Goal: Task Accomplishment & Management: Use online tool/utility

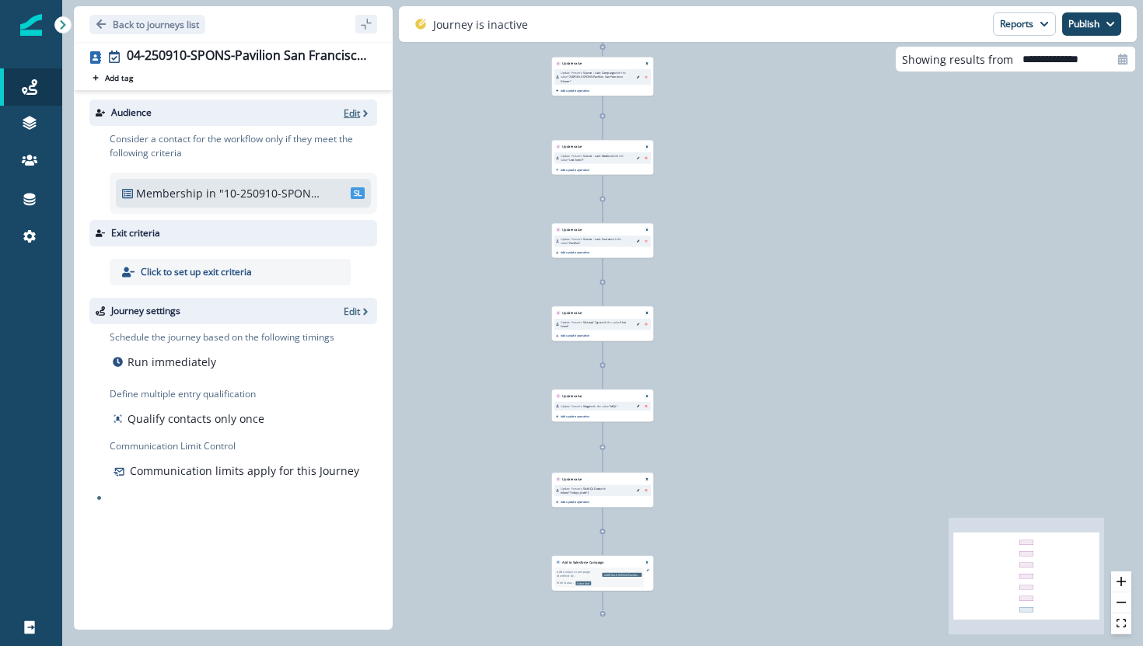
click at [352, 112] on p "Edit" at bounding box center [352, 113] width 16 height 13
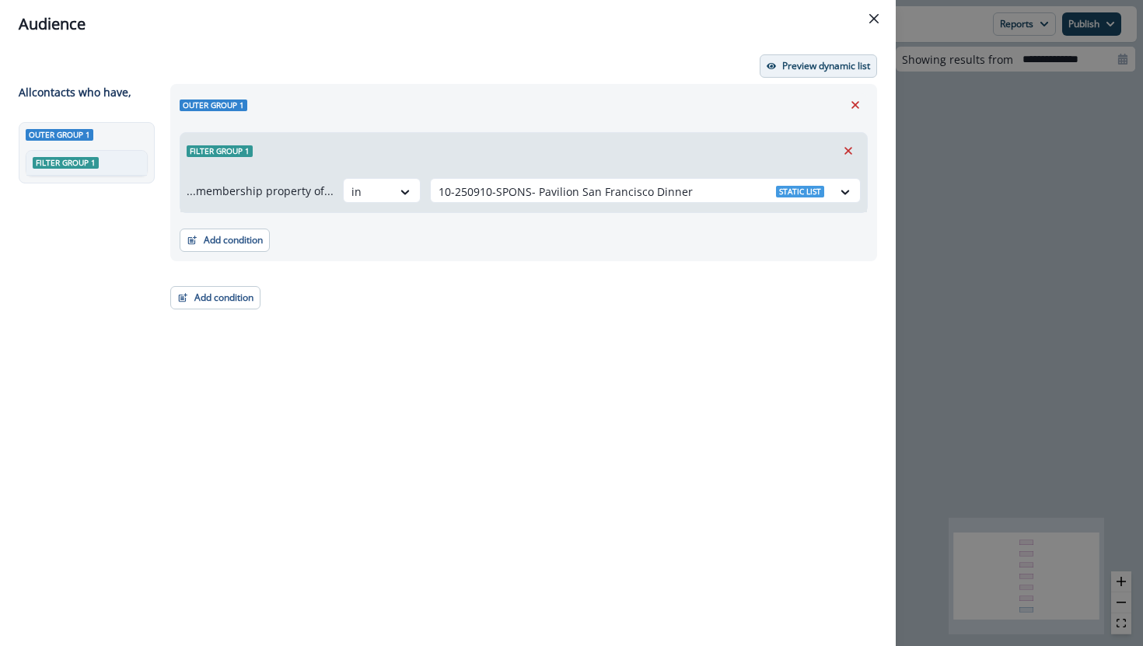
click at [789, 66] on p "Preview dynamic list" at bounding box center [826, 66] width 88 height 11
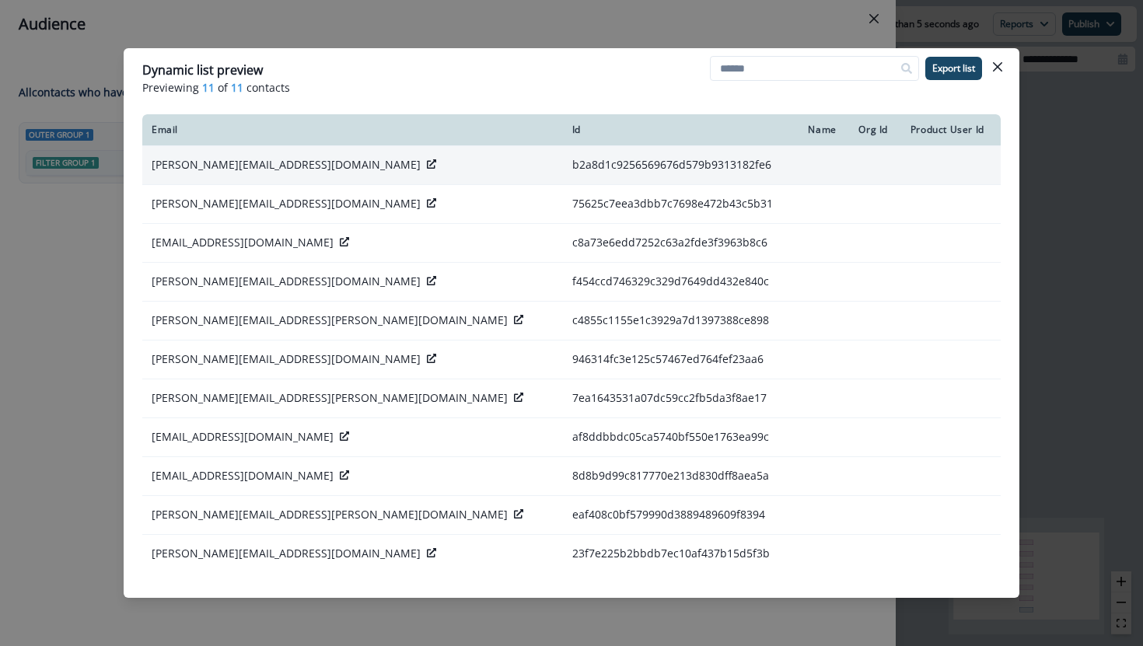
click at [427, 168] on icon at bounding box center [431, 163] width 9 height 9
drag, startPoint x: 149, startPoint y: 164, endPoint x: 261, endPoint y: 170, distance: 112.2
click at [261, 170] on td "[PERSON_NAME][EMAIL_ADDRESS][DOMAIN_NAME]" at bounding box center [352, 164] width 421 height 39
copy p "[PERSON_NAME][EMAIL_ADDRESS][DOMAIN_NAME]"
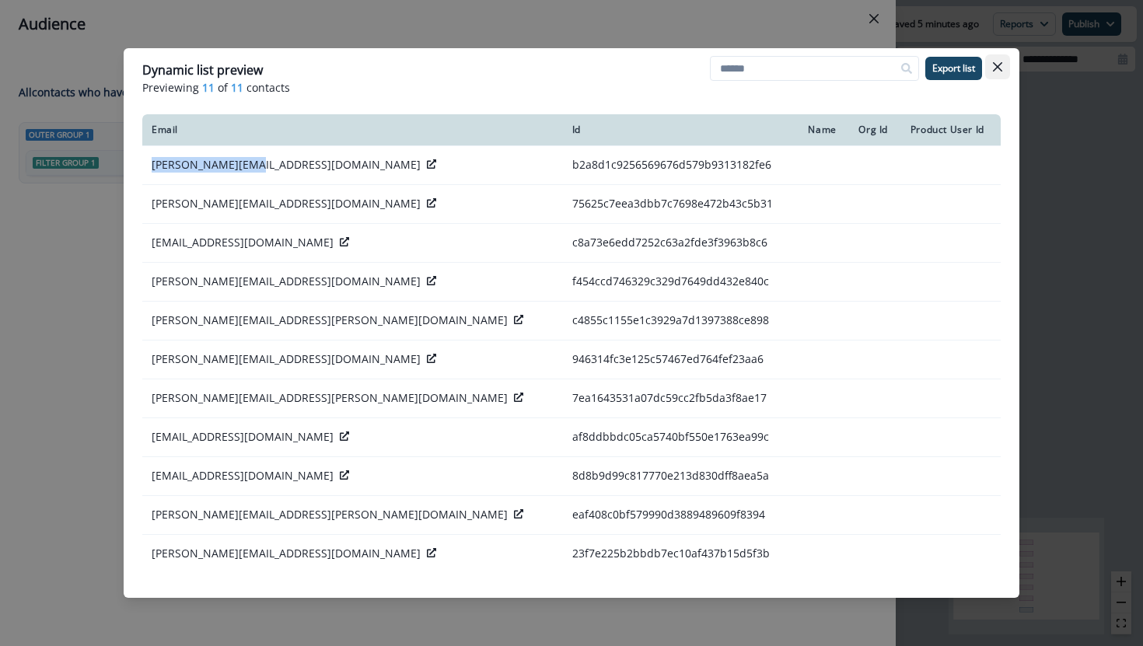
click at [997, 61] on button "Close" at bounding box center [997, 66] width 25 height 25
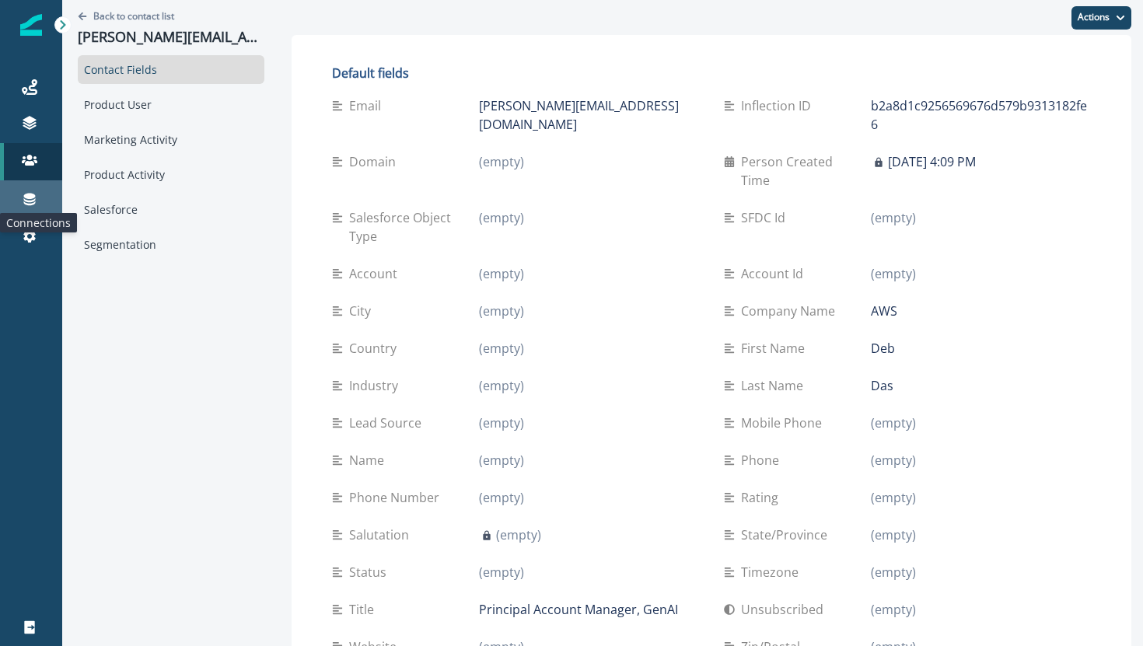
click at [30, 198] on icon at bounding box center [30, 200] width 12 height 12
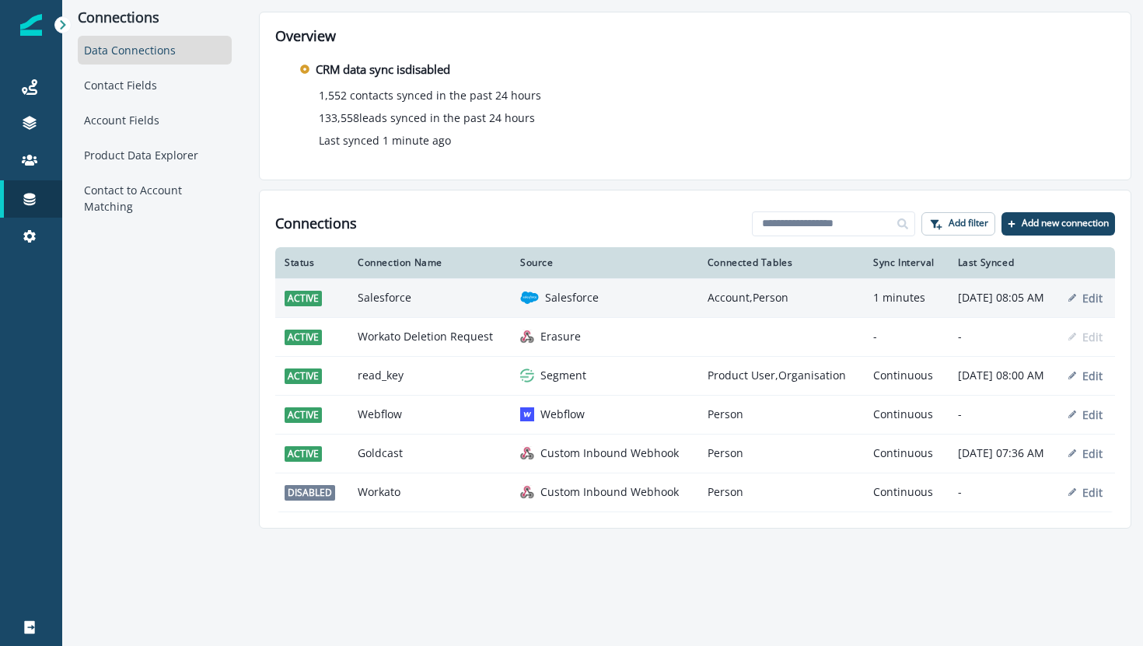
click at [359, 313] on td "Salesforce" at bounding box center [429, 297] width 163 height 39
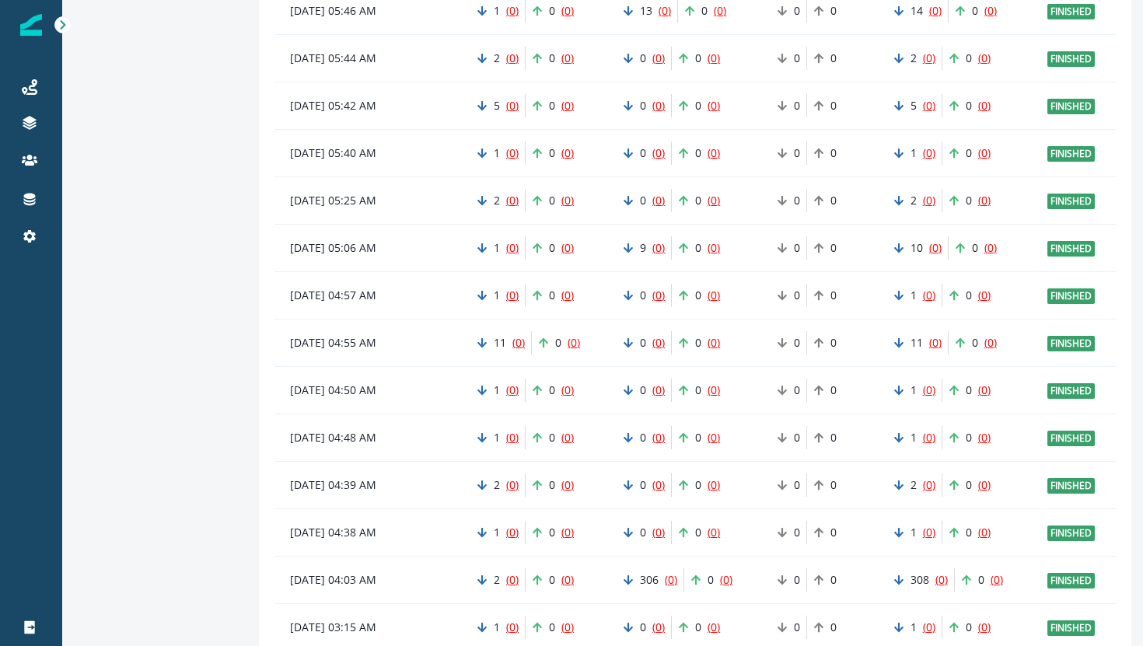
scroll to position [1163, 0]
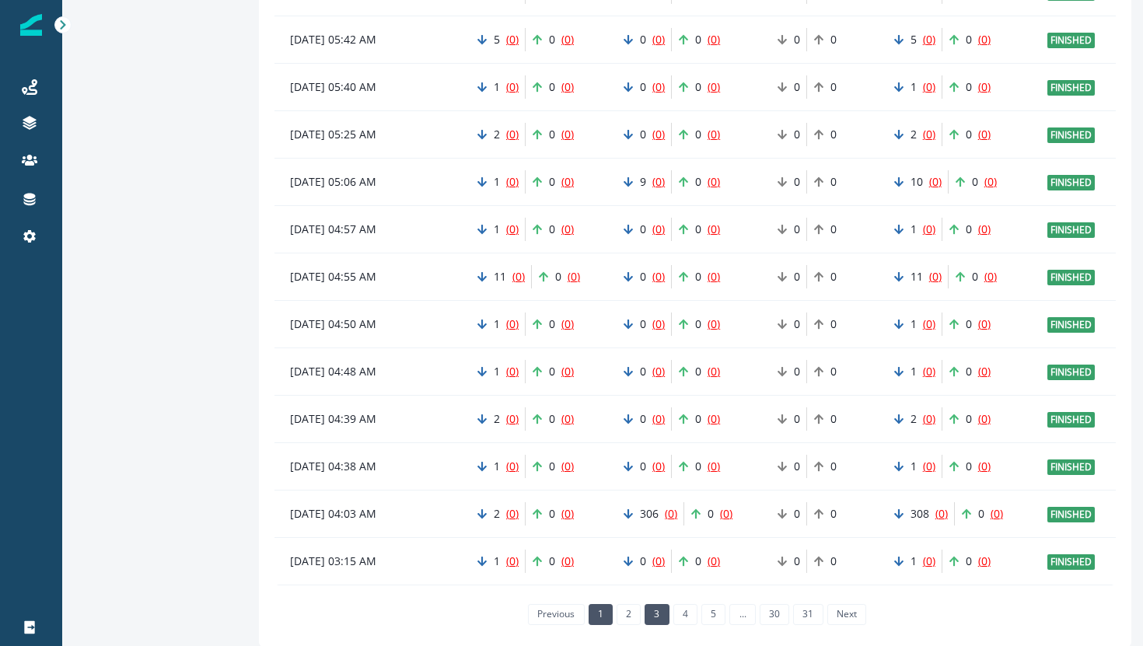
click at [659, 610] on link "3" at bounding box center [657, 614] width 24 height 20
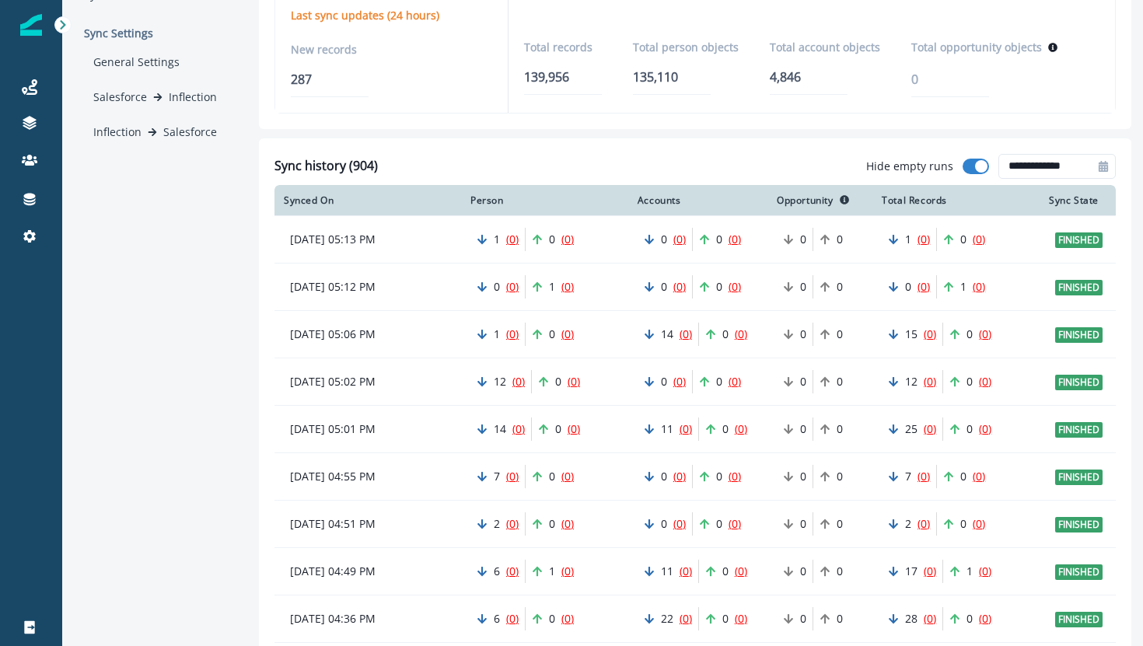
scroll to position [165, 0]
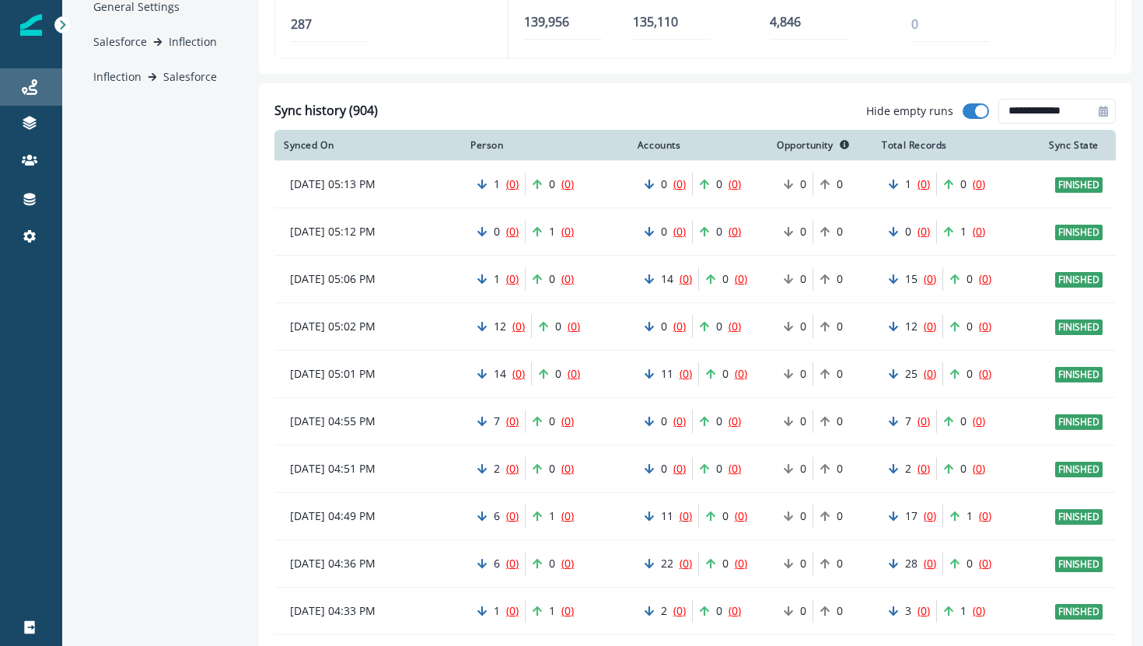
click at [36, 96] on div "Journeys" at bounding box center [31, 87] width 50 height 19
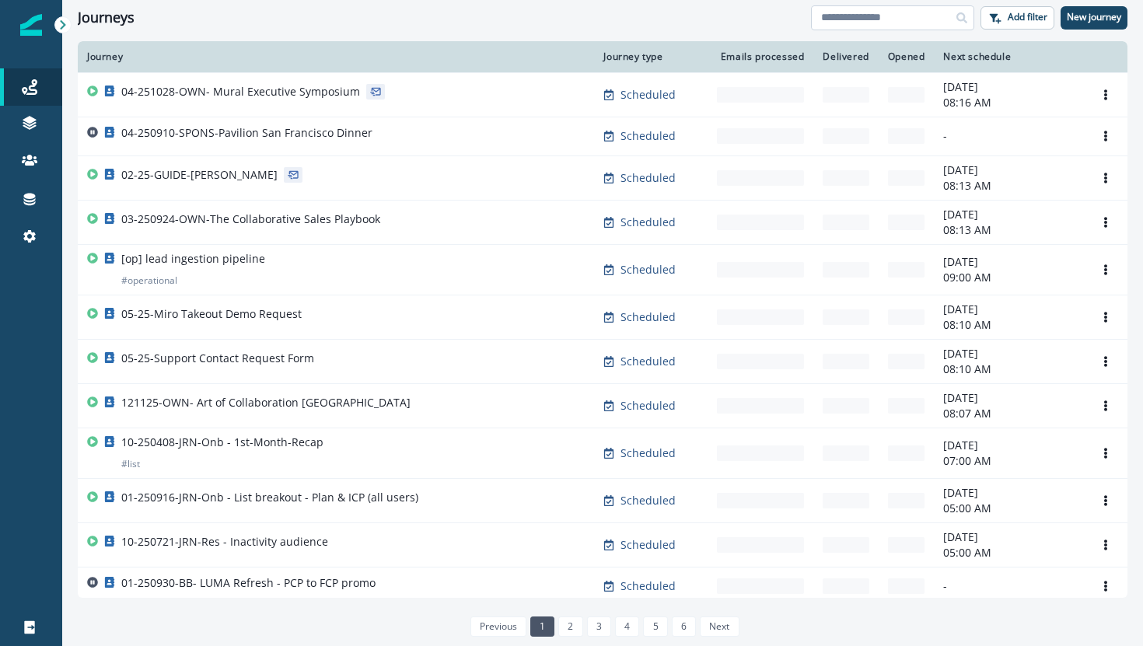
click at [836, 19] on input at bounding box center [892, 17] width 163 height 25
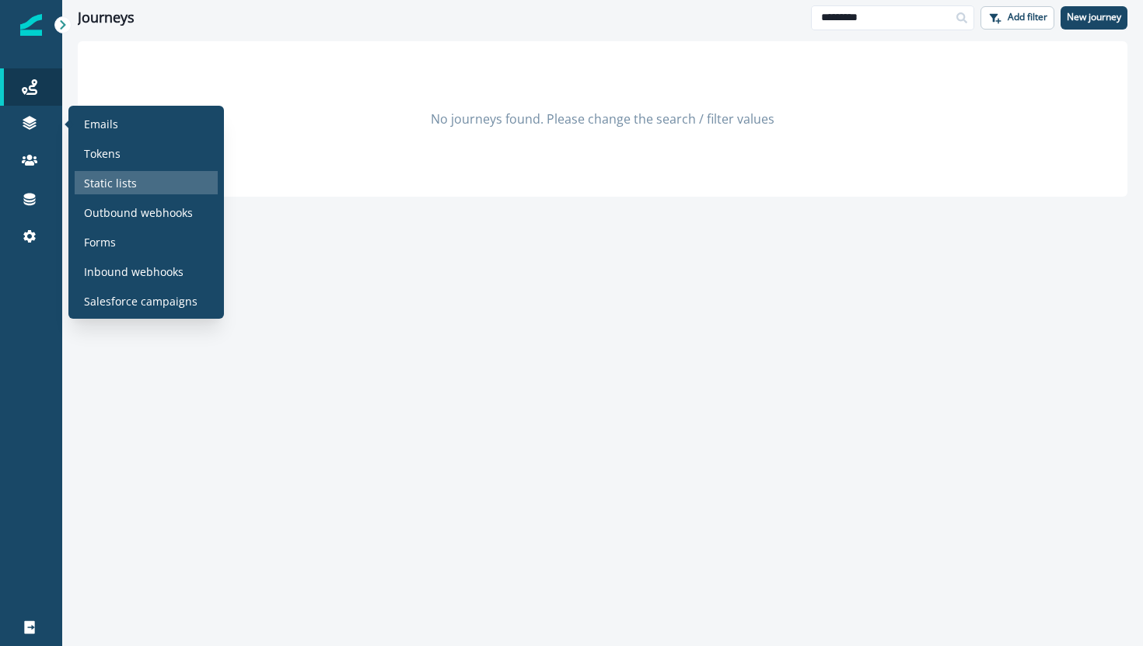
type input "*********"
click at [91, 191] on div "Static lists" at bounding box center [146, 182] width 143 height 23
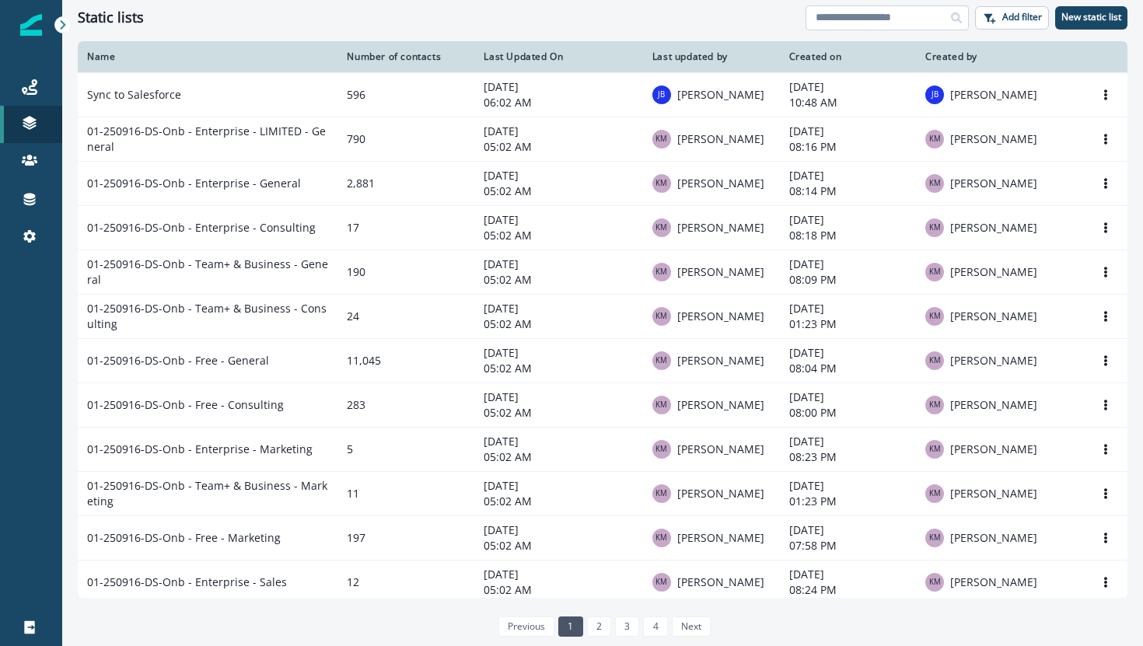
click at [841, 26] on input at bounding box center [887, 17] width 163 height 25
type input "*"
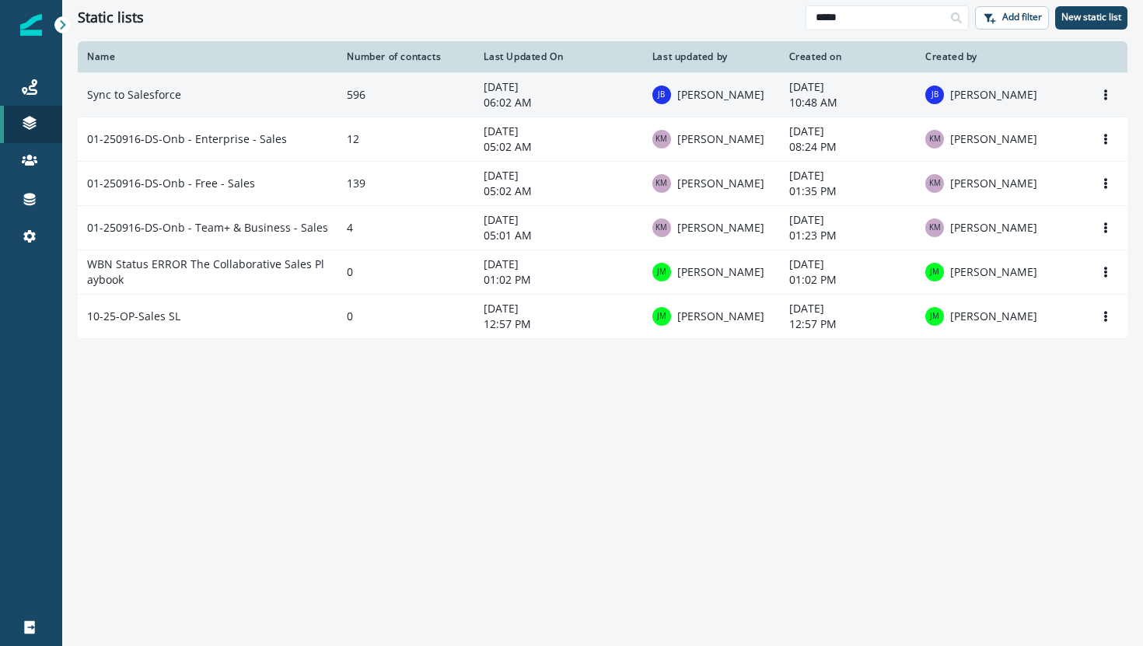
type input "*****"
click at [126, 93] on td "Sync to Salesforce" at bounding box center [208, 94] width 260 height 44
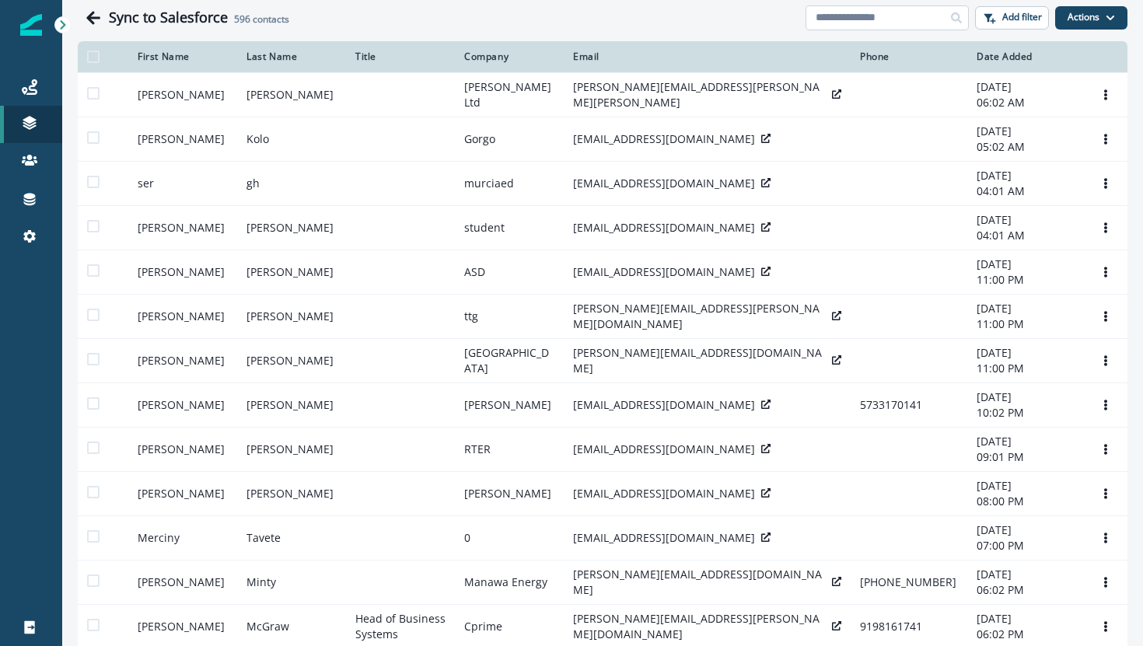
click at [906, 16] on input at bounding box center [887, 17] width 163 height 25
paste input "**********"
type input "**********"
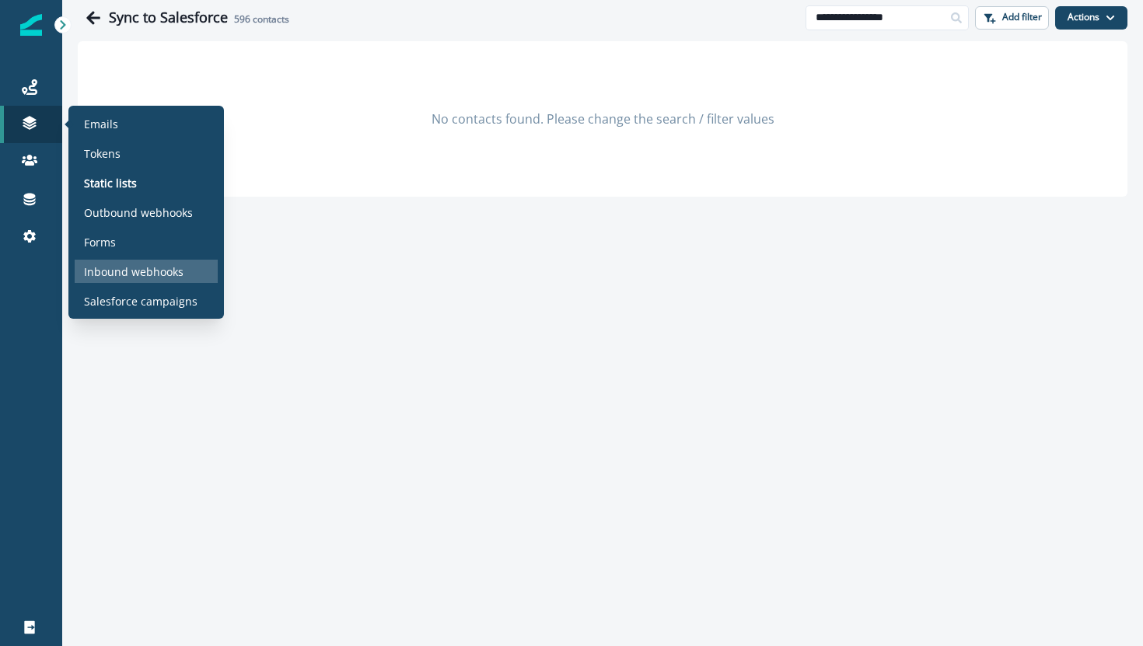
click at [117, 272] on p "Inbound webhooks" at bounding box center [134, 272] width 100 height 16
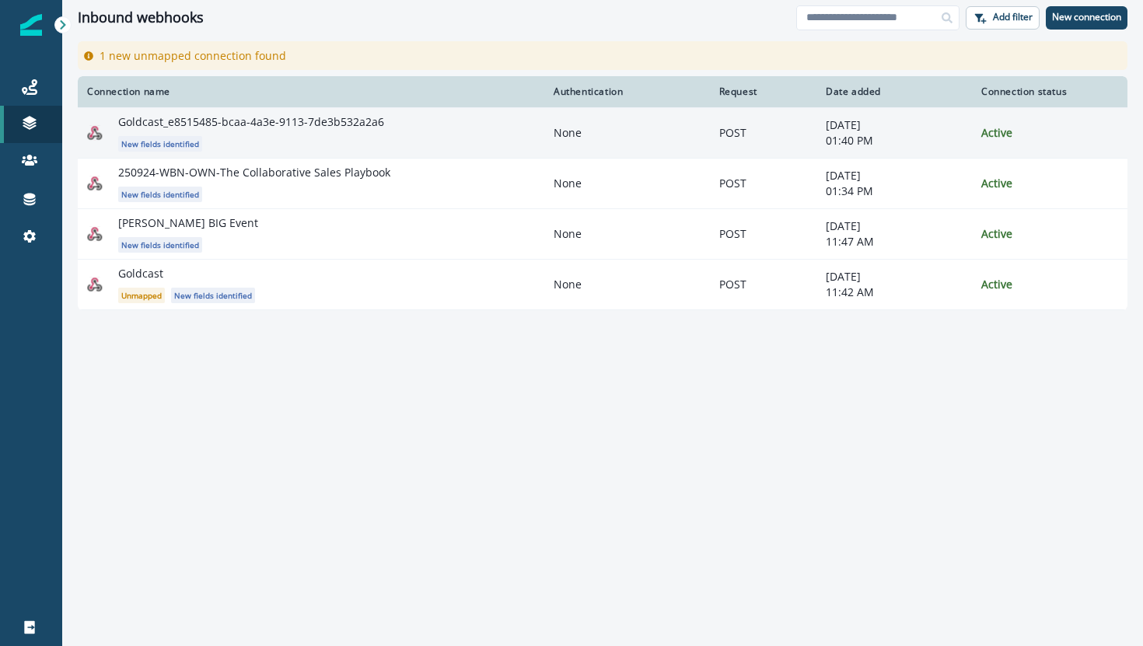
click at [410, 108] on td "Goldcast_e8515485-bcaa-4a3e-9113-7de3b532a2a6 New fields identified" at bounding box center [311, 132] width 467 height 51
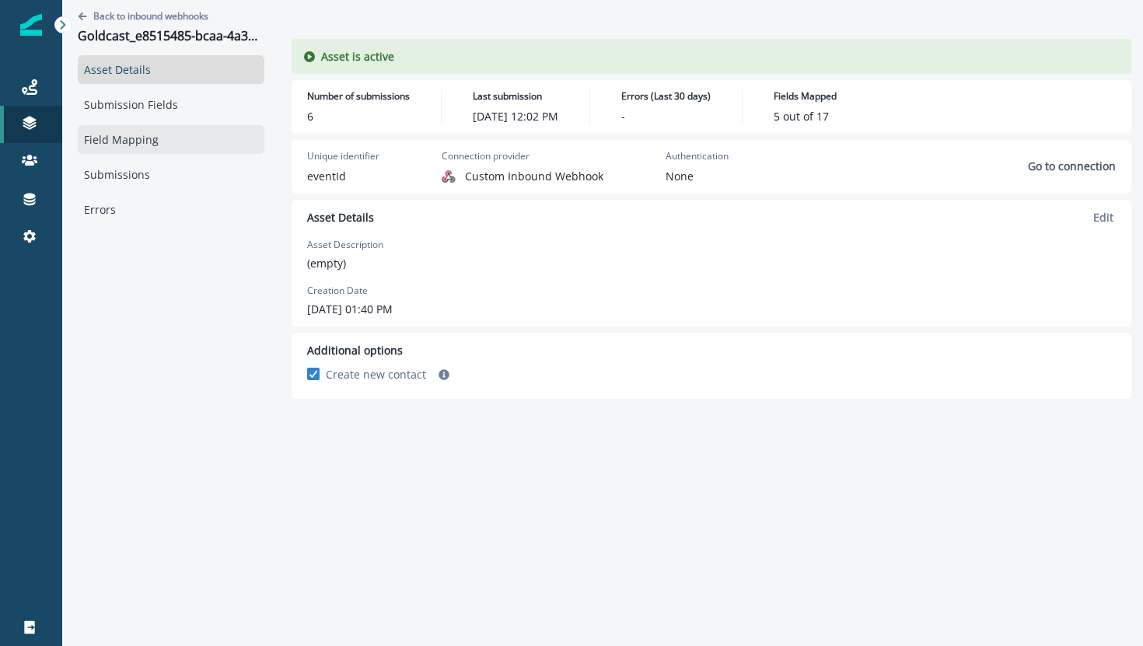
click at [132, 137] on link "Field Mapping" at bounding box center [171, 139] width 187 height 29
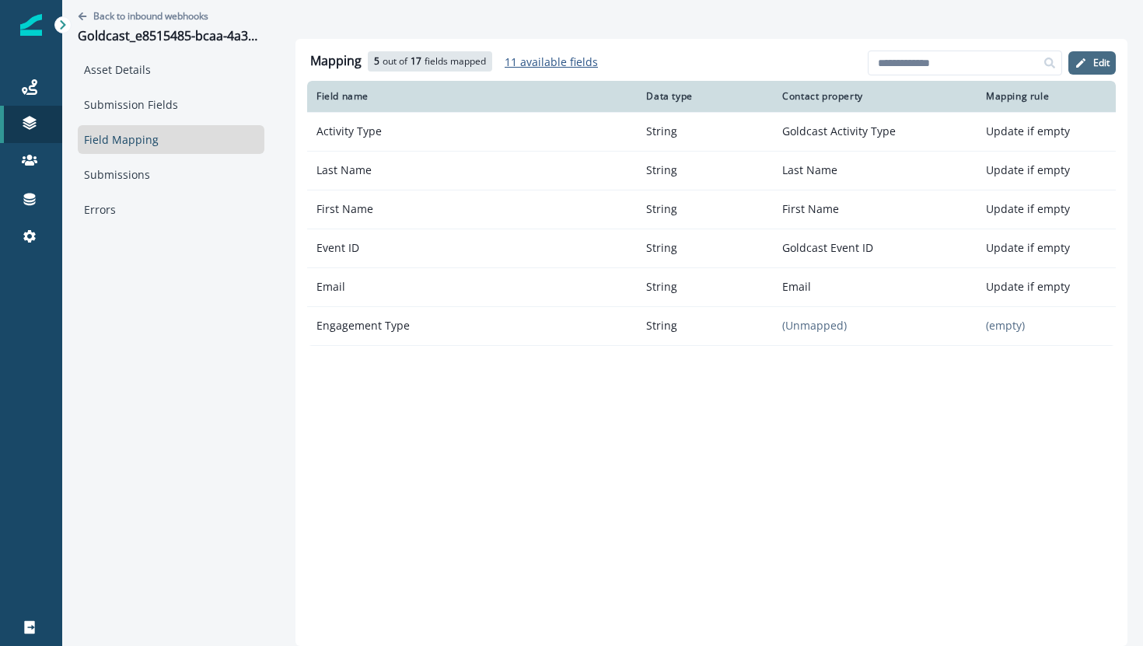
click at [1083, 72] on button "Edit" at bounding box center [1092, 62] width 47 height 23
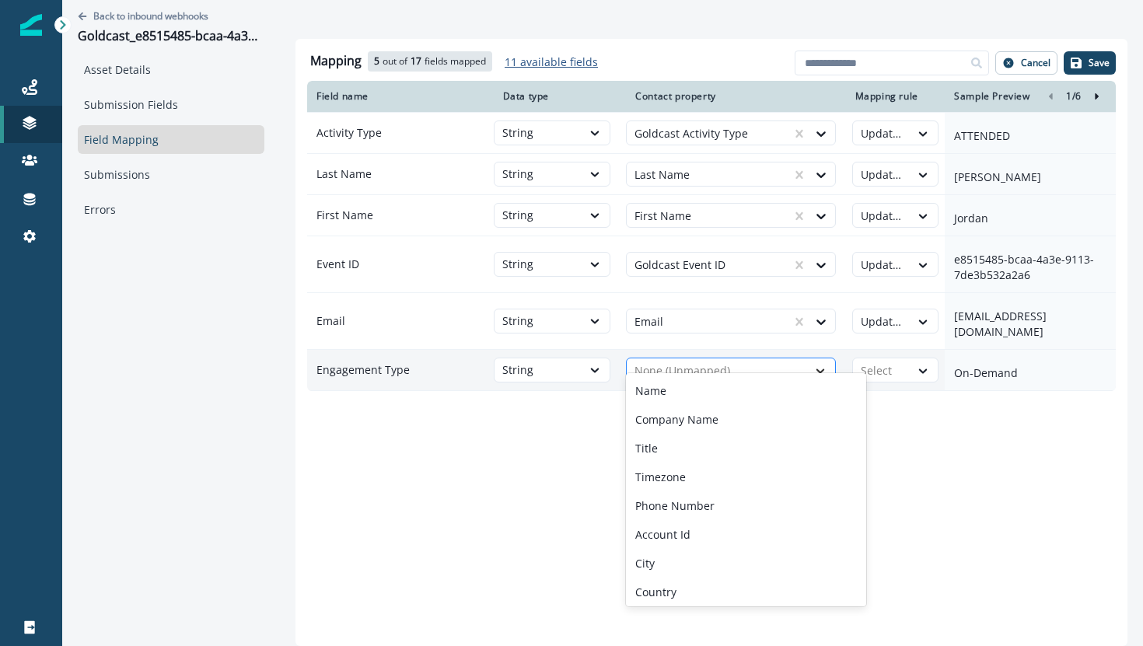
click at [815, 363] on icon at bounding box center [820, 371] width 14 height 16
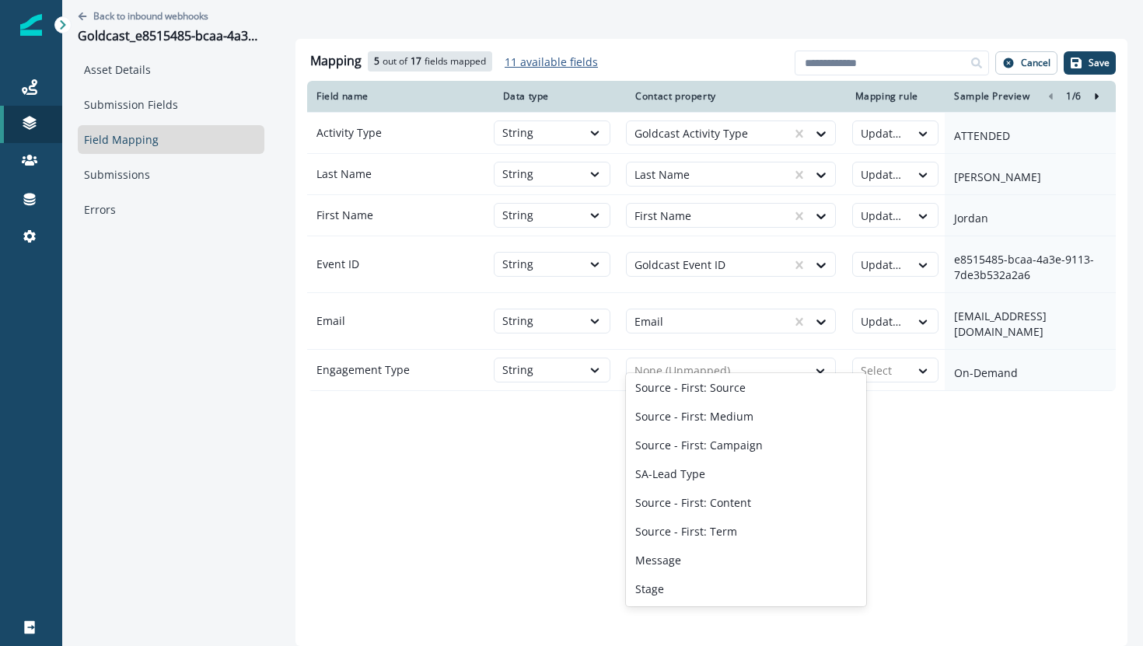
scroll to position [1030, 0]
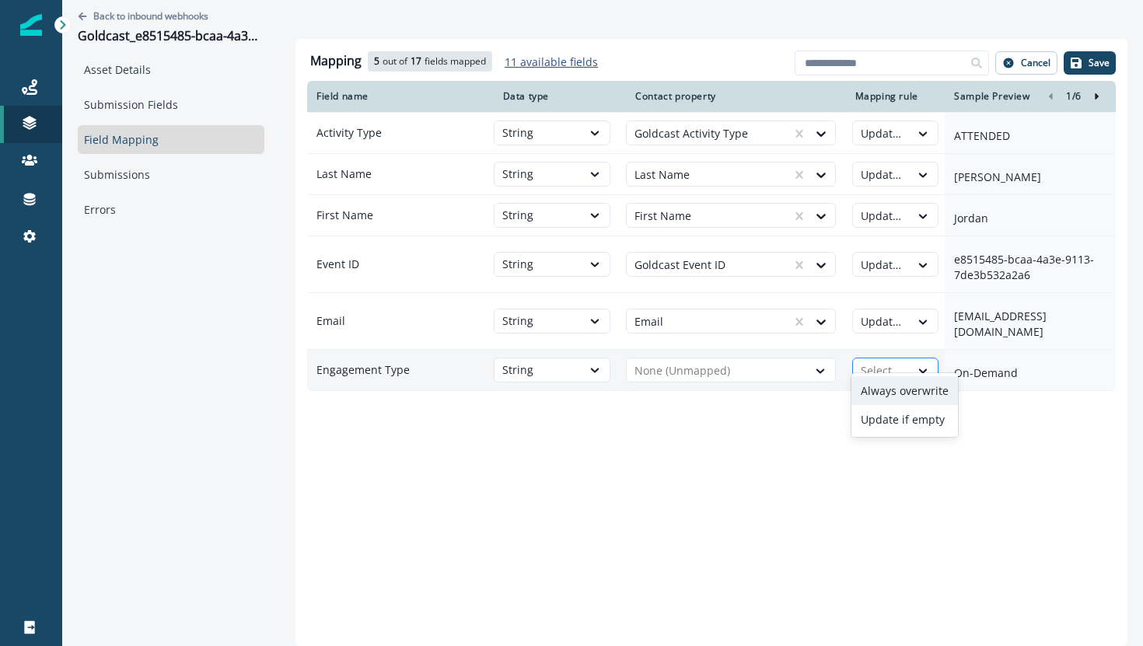
click at [887, 362] on div at bounding box center [882, 371] width 42 height 19
click at [971, 366] on p "On-Demand" at bounding box center [1030, 374] width 152 height 16
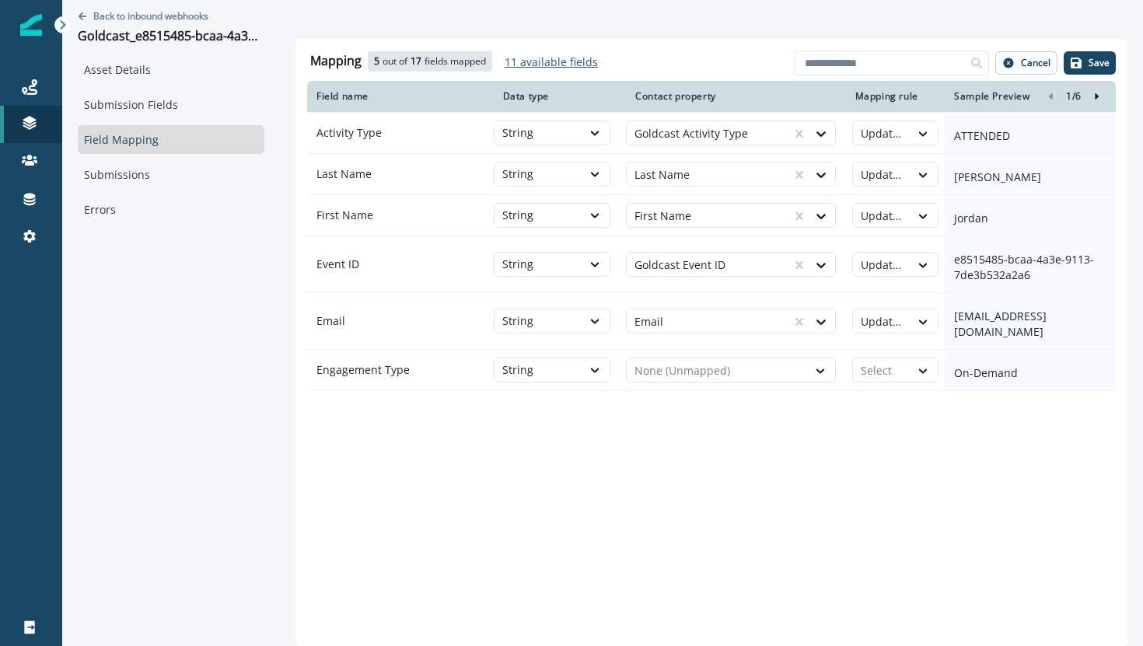
click at [523, 61] on p "11 available fields" at bounding box center [551, 61] width 93 height 15
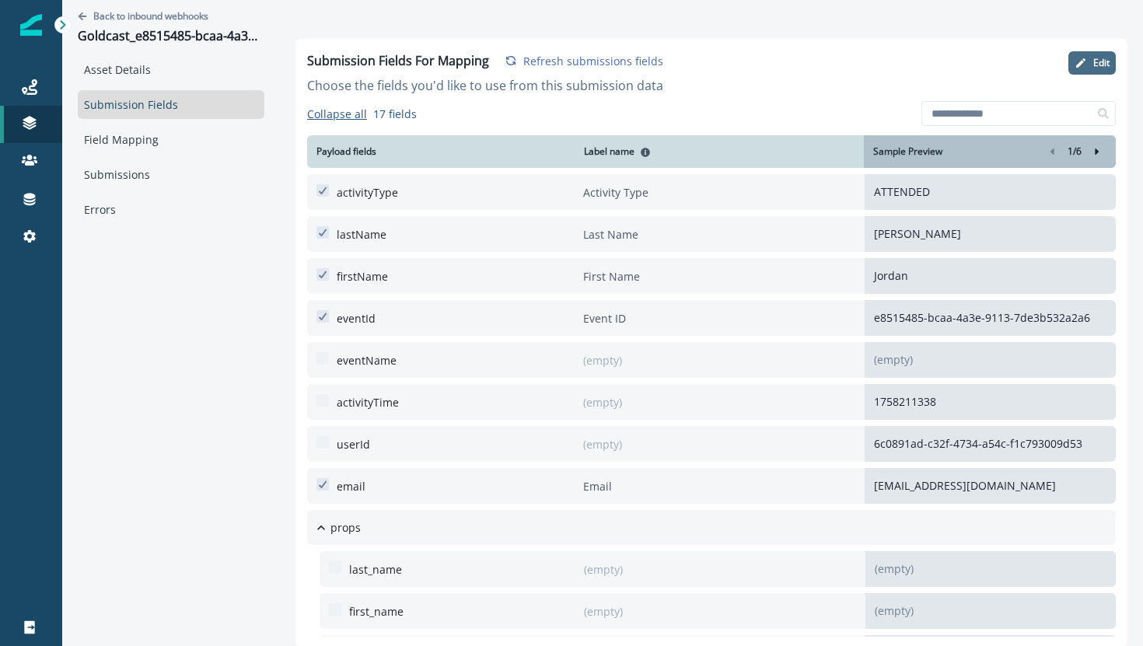
click at [1085, 63] on icon "button" at bounding box center [1081, 63] width 12 height 12
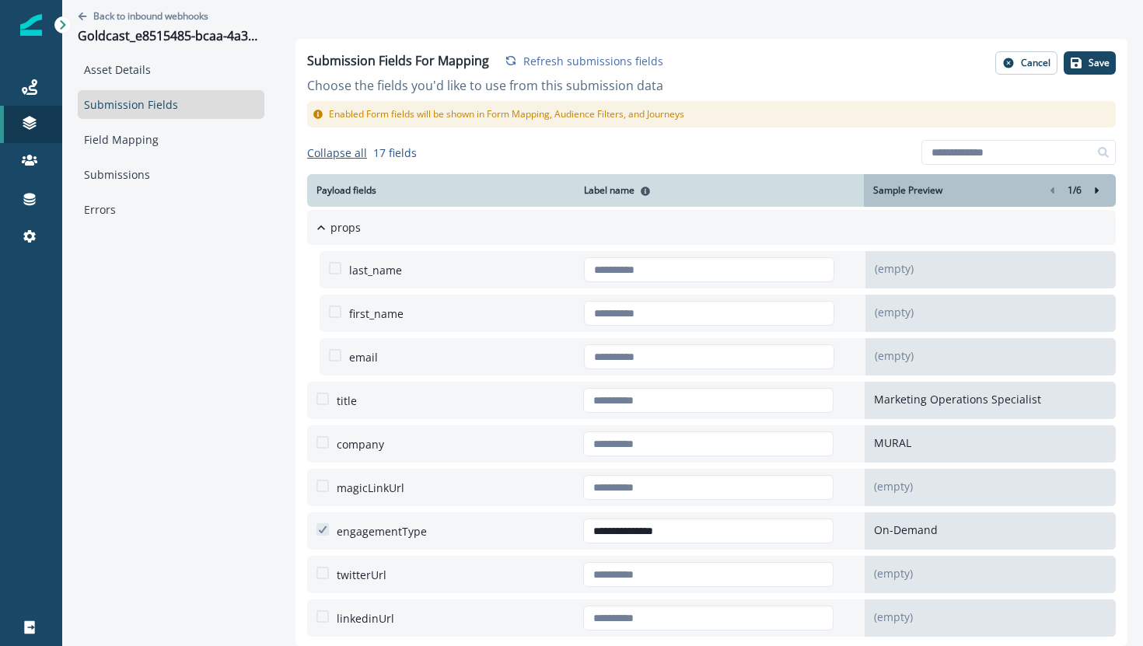
scroll to position [351, 0]
click at [129, 145] on link "Field Mapping" at bounding box center [171, 139] width 187 height 29
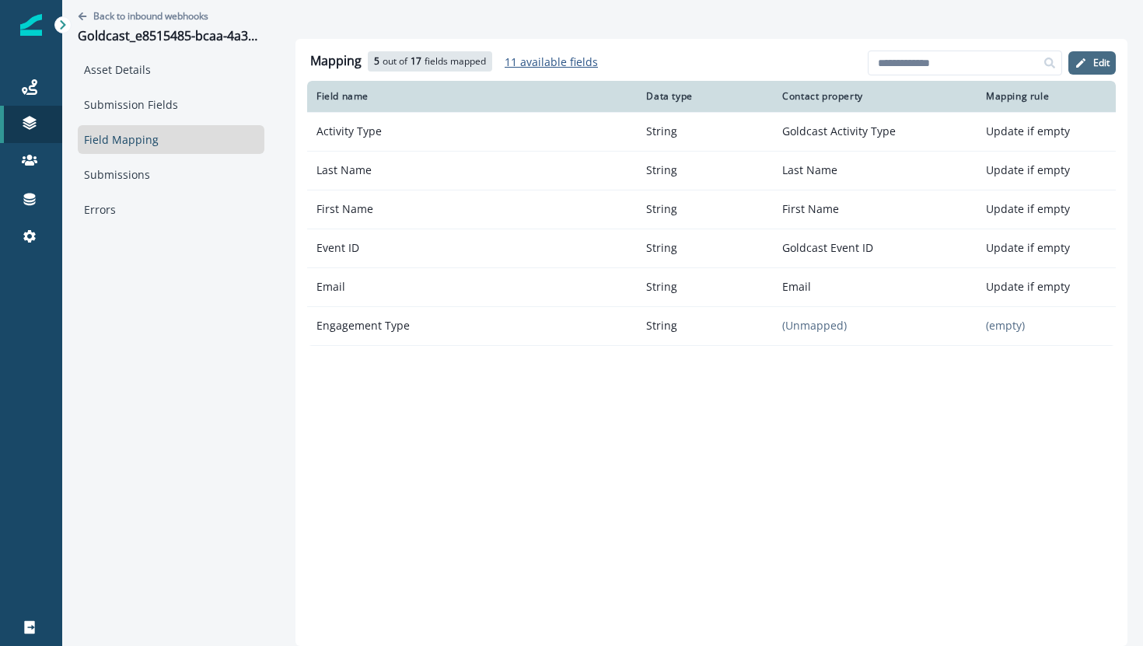
click at [1098, 58] on p "Edit" at bounding box center [1101, 63] width 16 height 11
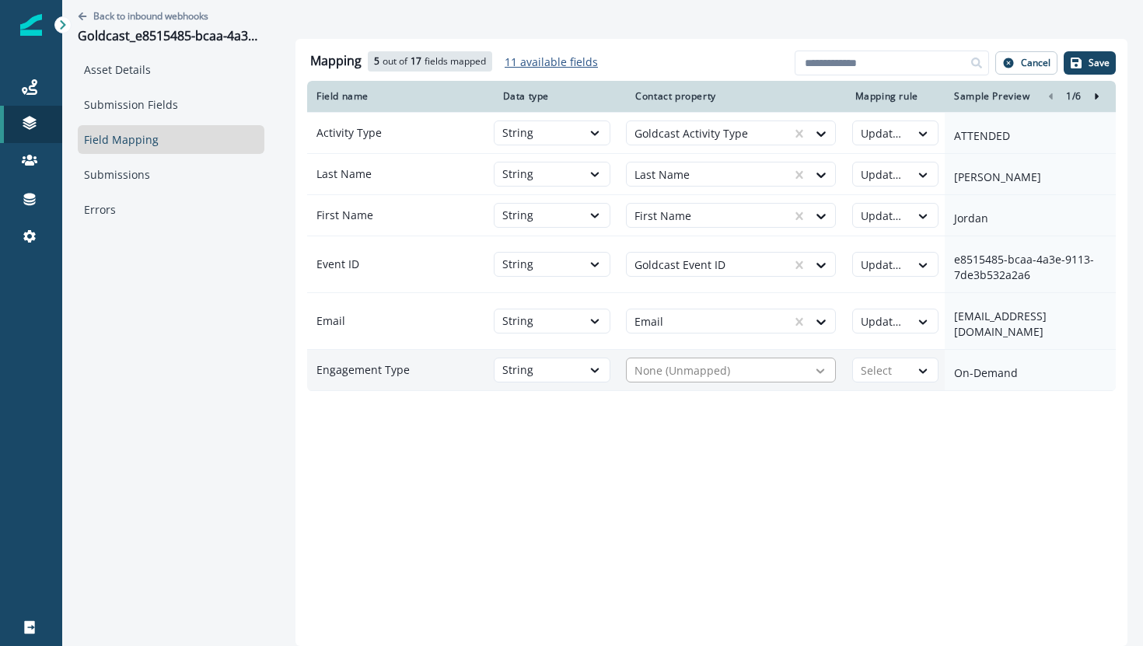
click at [817, 363] on icon at bounding box center [820, 371] width 14 height 16
click at [697, 366] on div "None (Unmapped)" at bounding box center [717, 371] width 180 height 25
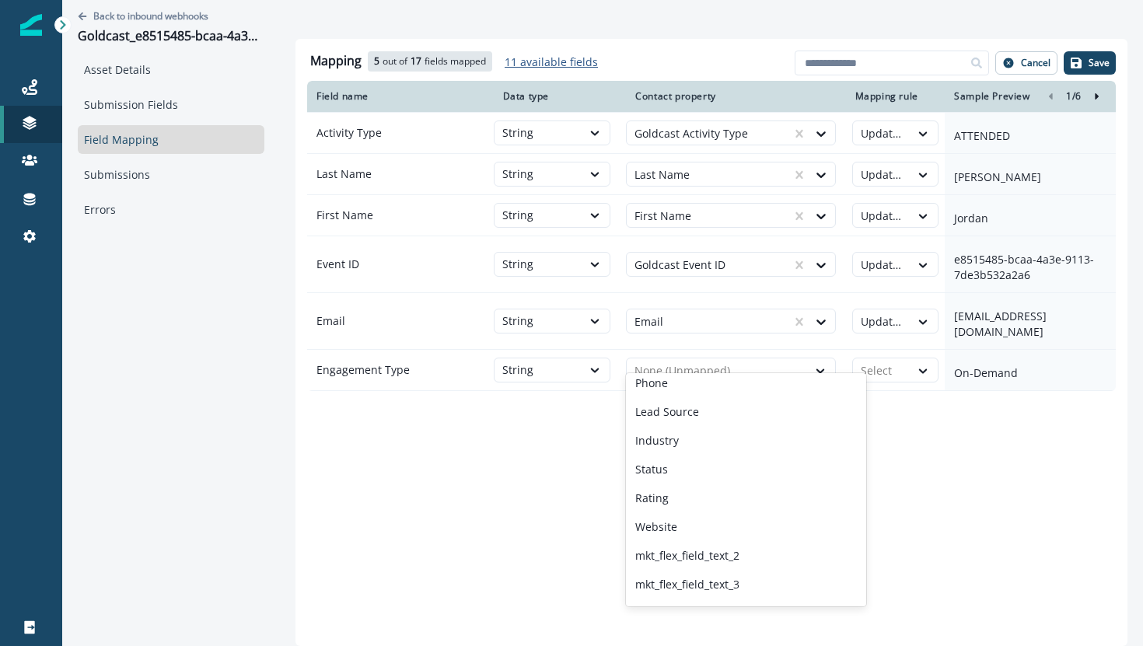
scroll to position [776, 0]
click at [365, 434] on div "Mapping 5 out of 17 fields mapped 11 available fields Add fields Cancel Save Fi…" at bounding box center [712, 342] width 832 height 607
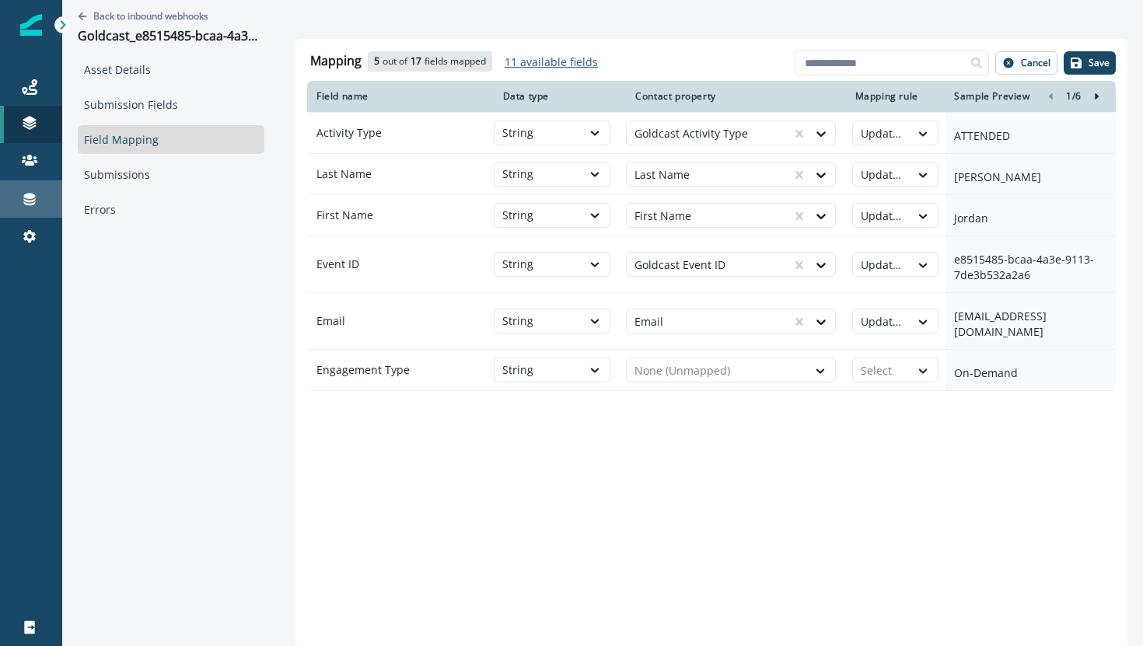
click at [31, 200] on icon at bounding box center [30, 200] width 12 height 12
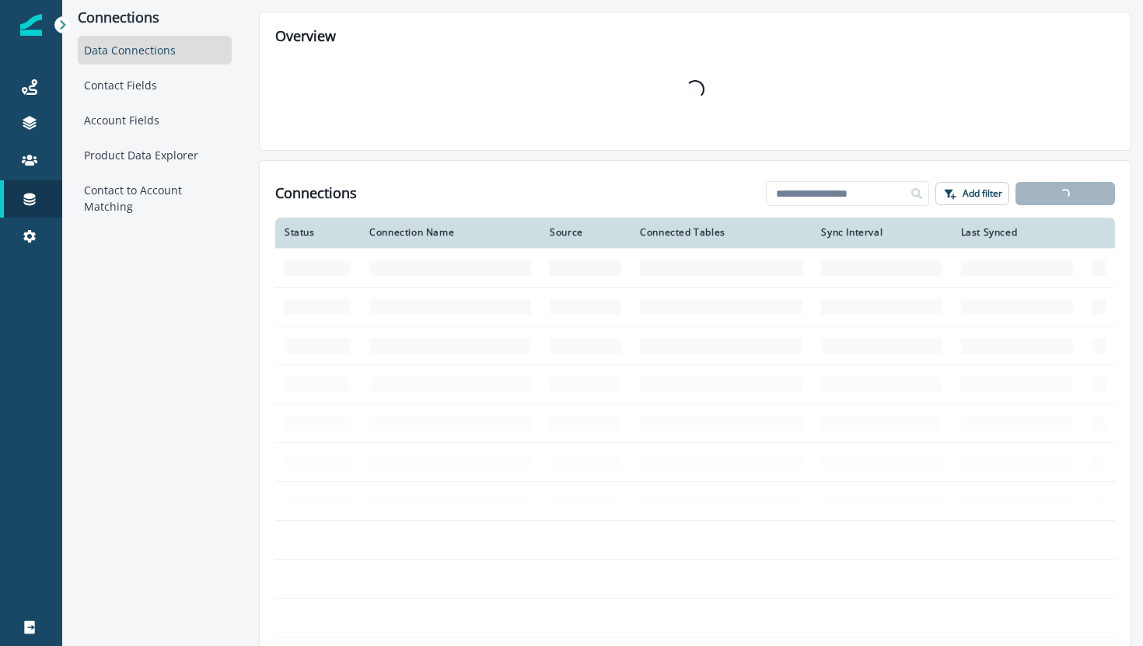
click at [127, 243] on div "Forms" at bounding box center [146, 241] width 143 height 23
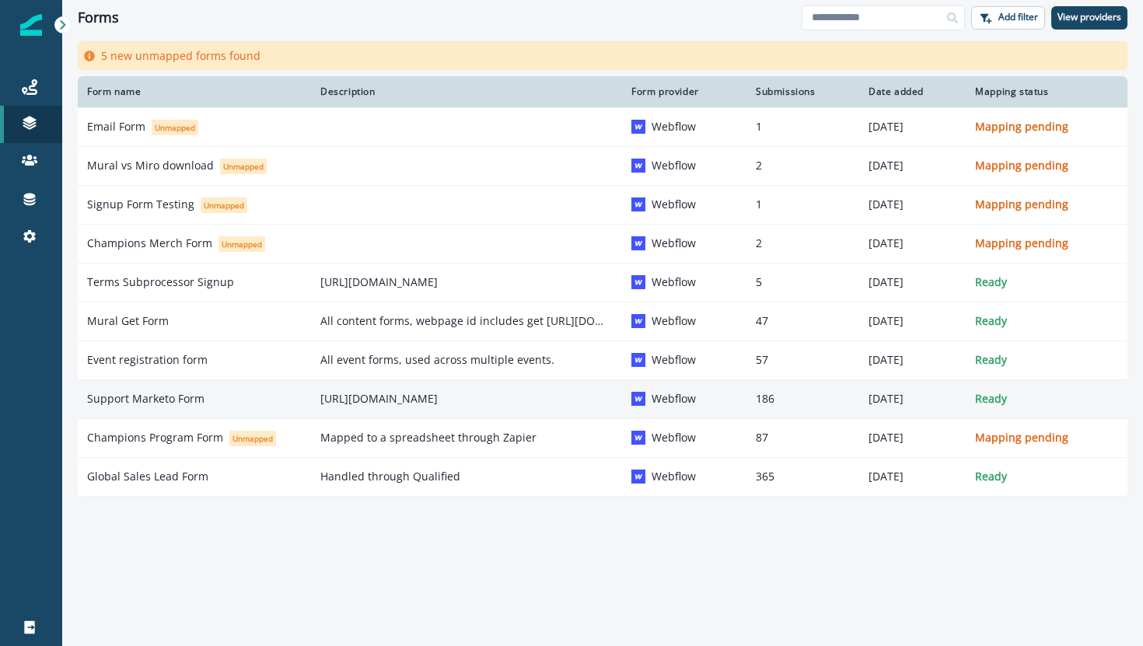
click at [129, 389] on td "Support Marketo Form" at bounding box center [194, 399] width 233 height 39
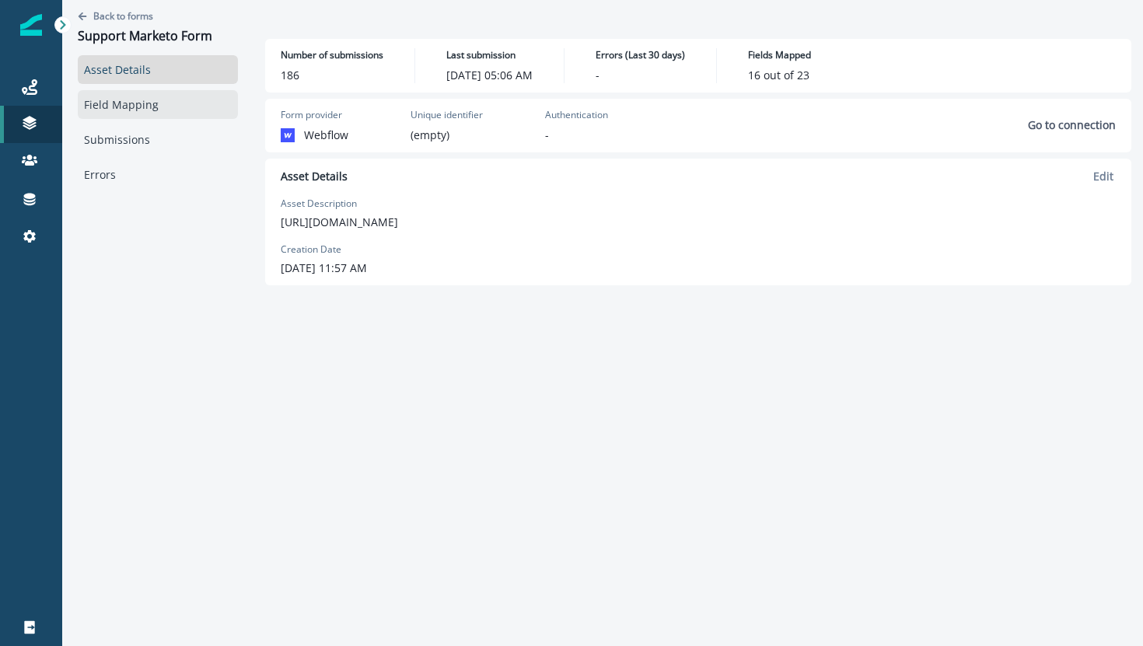
click at [150, 116] on link "Field Mapping" at bounding box center [158, 104] width 160 height 29
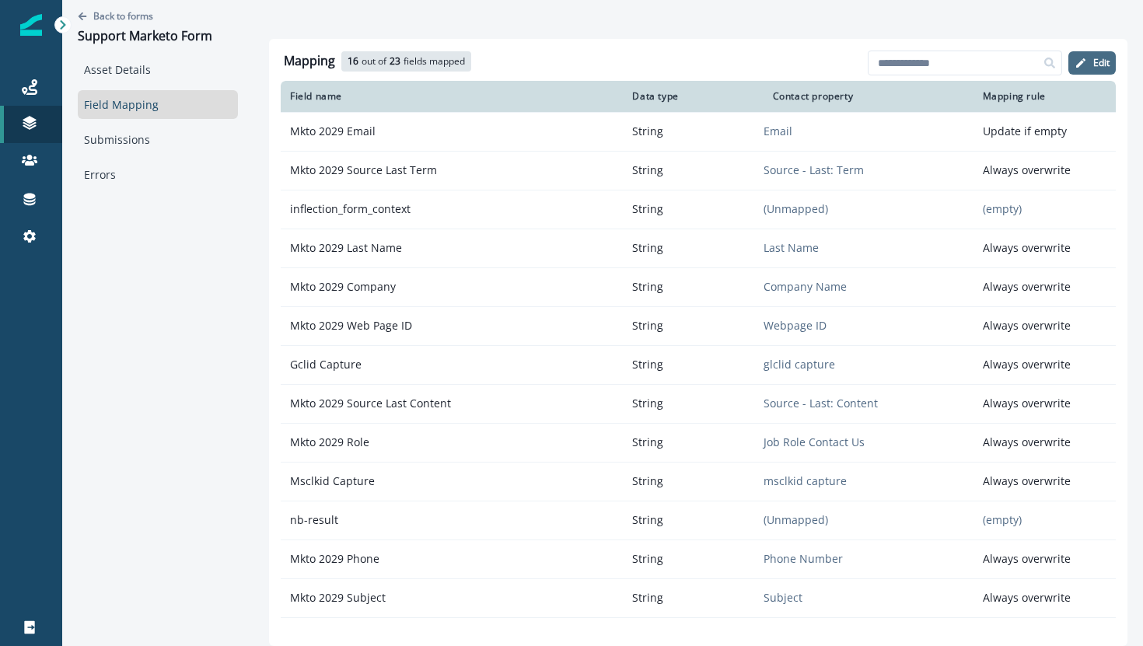
click at [1090, 61] on button "Edit" at bounding box center [1092, 62] width 47 height 23
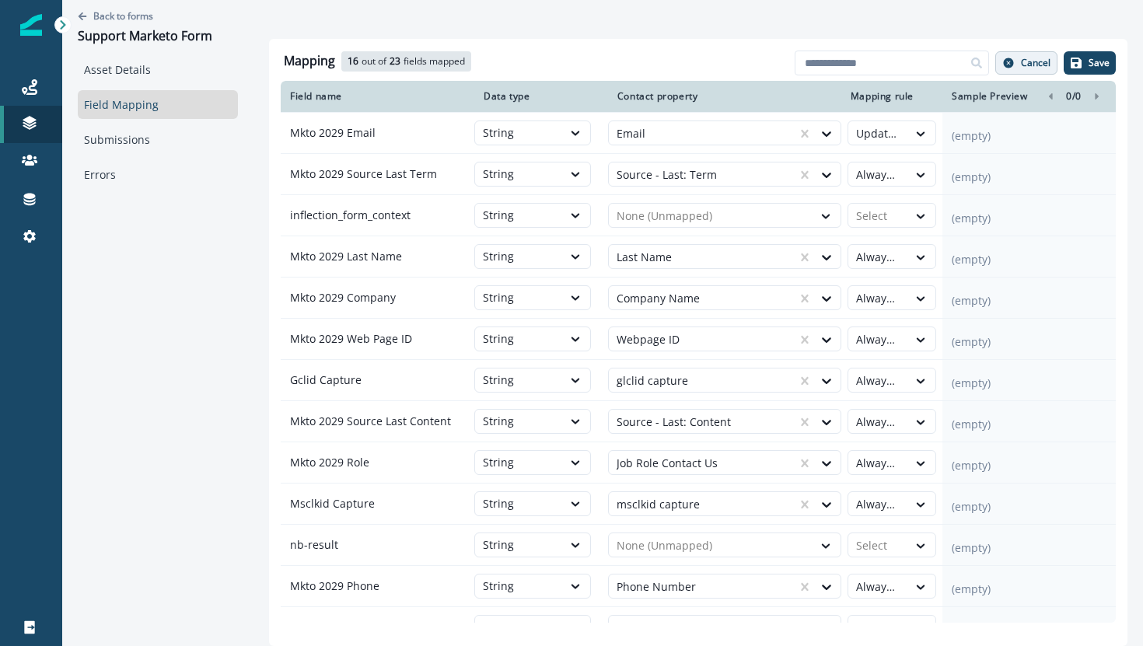
click at [1032, 58] on p "Cancel" at bounding box center [1036, 63] width 30 height 11
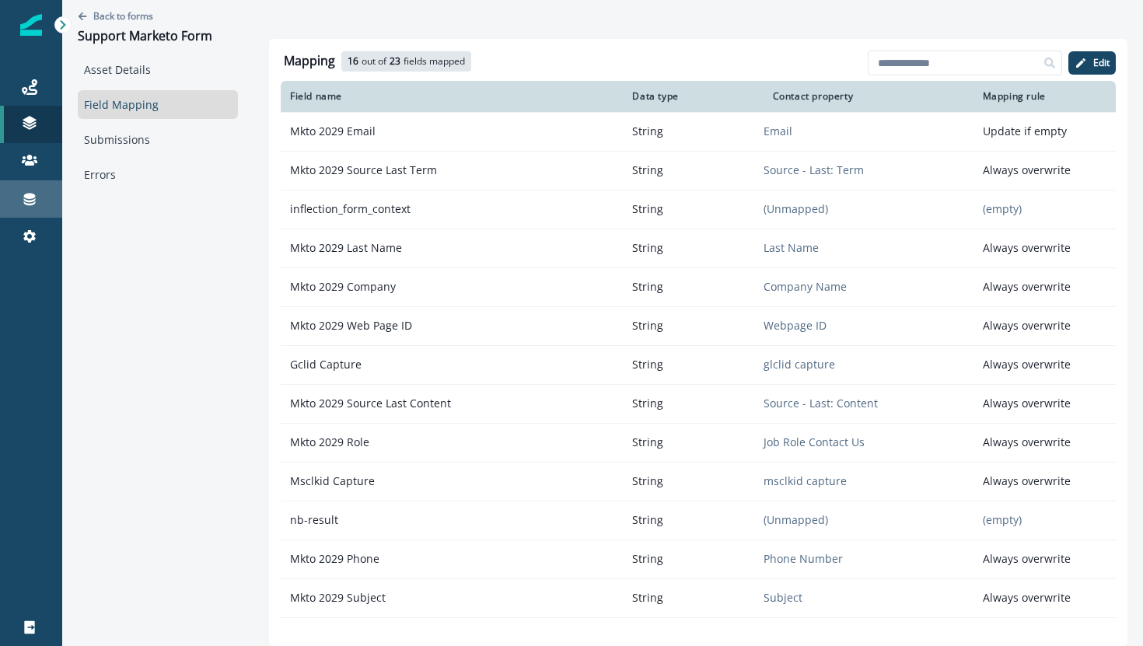
click at [24, 214] on link "Connections" at bounding box center [31, 198] width 62 height 37
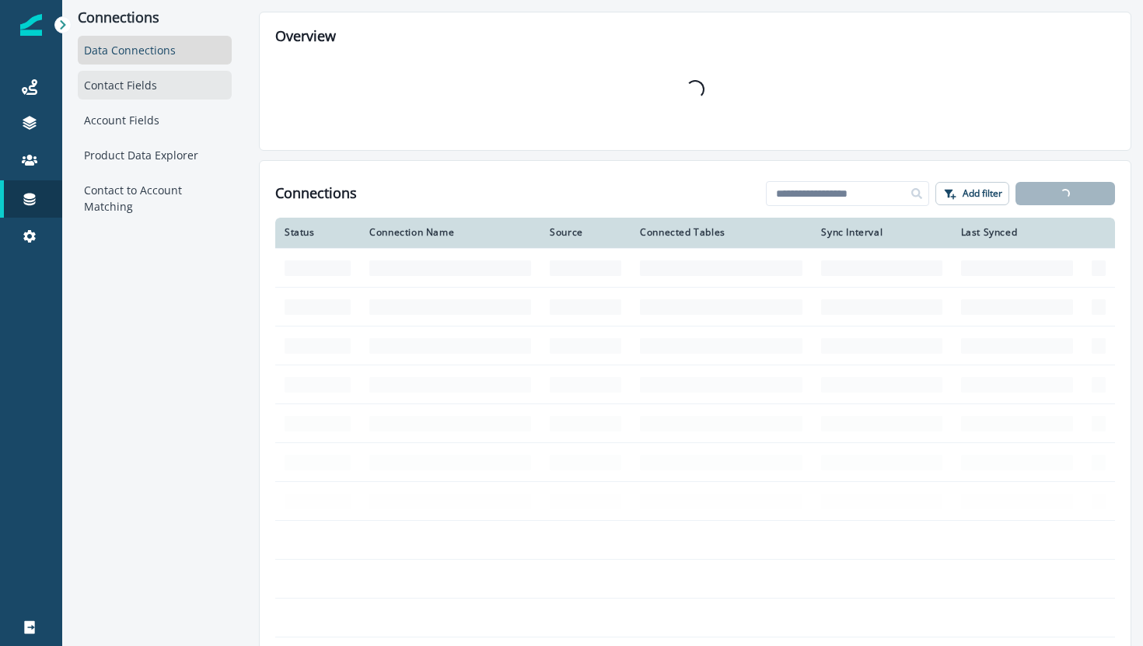
click at [189, 88] on div "Contact Fields" at bounding box center [155, 85] width 154 height 29
